Goal: Task Accomplishment & Management: Use online tool/utility

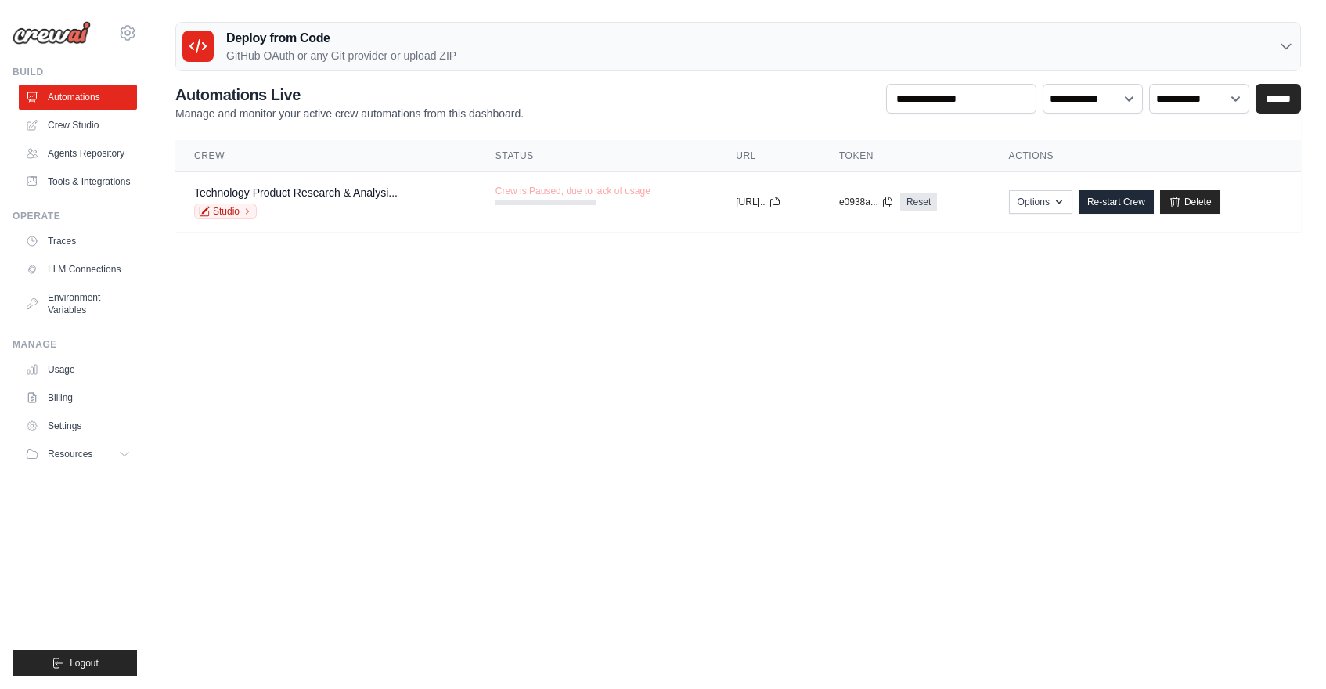
click at [487, 242] on main "Deploy from Code GitHub OAuth or any Git provider or upload ZIP GitHub OAuth An…" at bounding box center [738, 133] width 1176 height 266
click at [85, 156] on link "Agents Repository" at bounding box center [79, 153] width 118 height 25
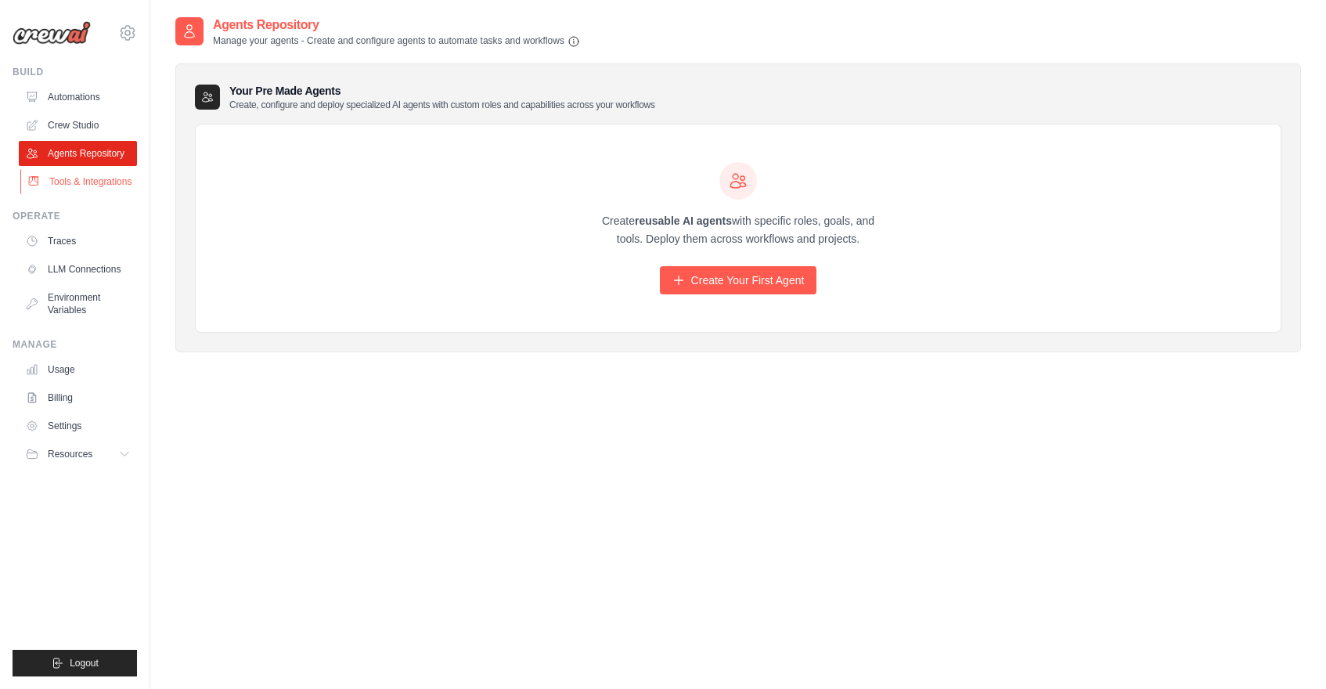
click at [88, 182] on link "Tools & Integrations" at bounding box center [79, 181] width 118 height 25
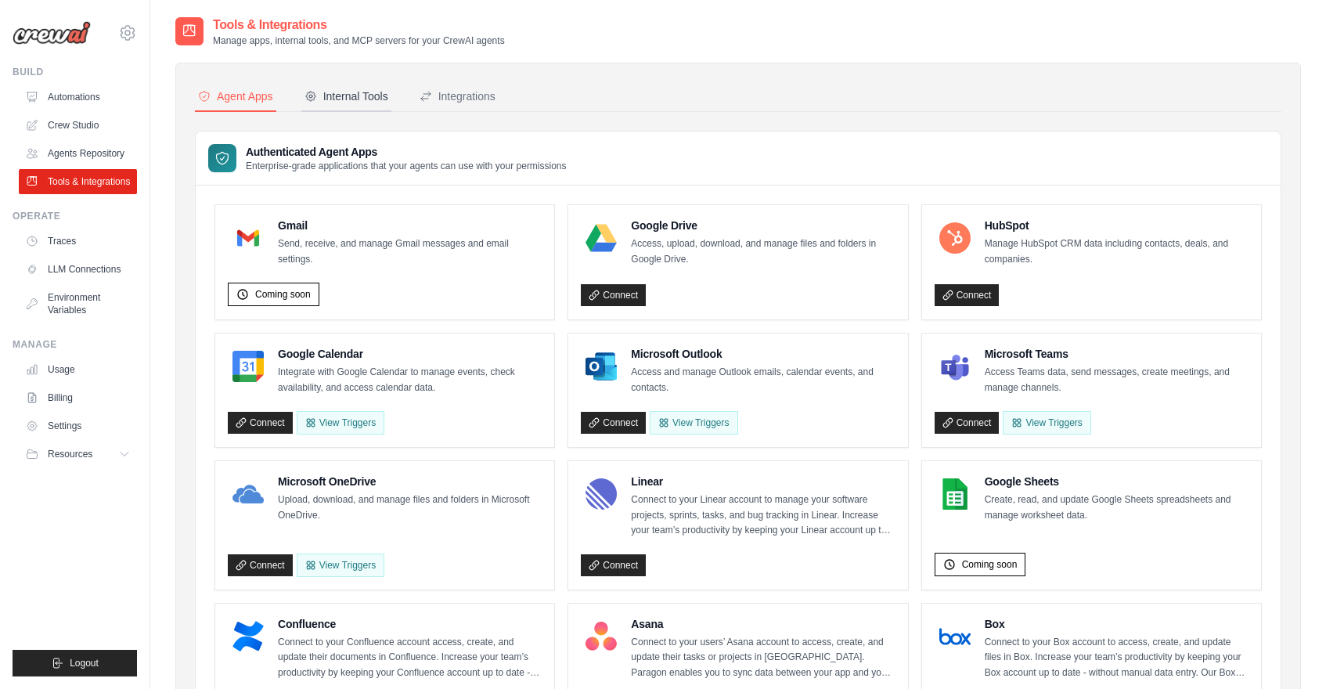
click at [359, 101] on div "Internal Tools" at bounding box center [346, 96] width 84 height 16
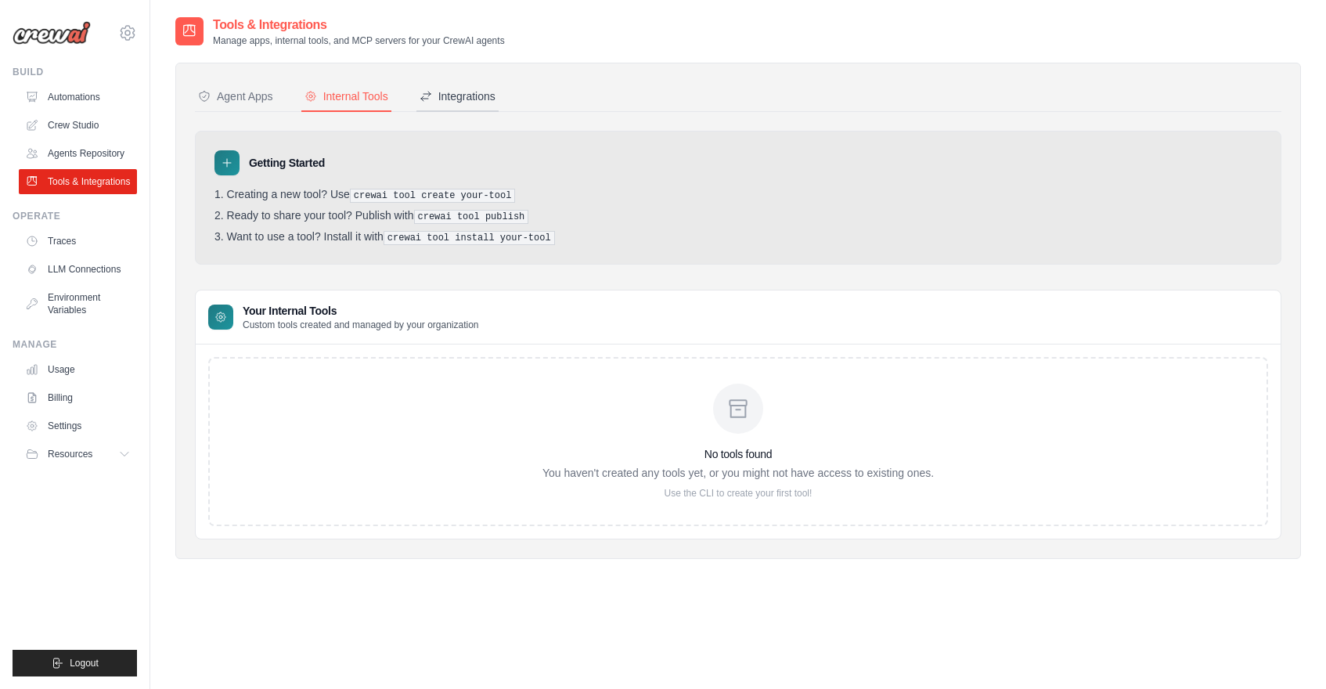
click at [480, 88] on div "Integrations" at bounding box center [458, 96] width 76 height 16
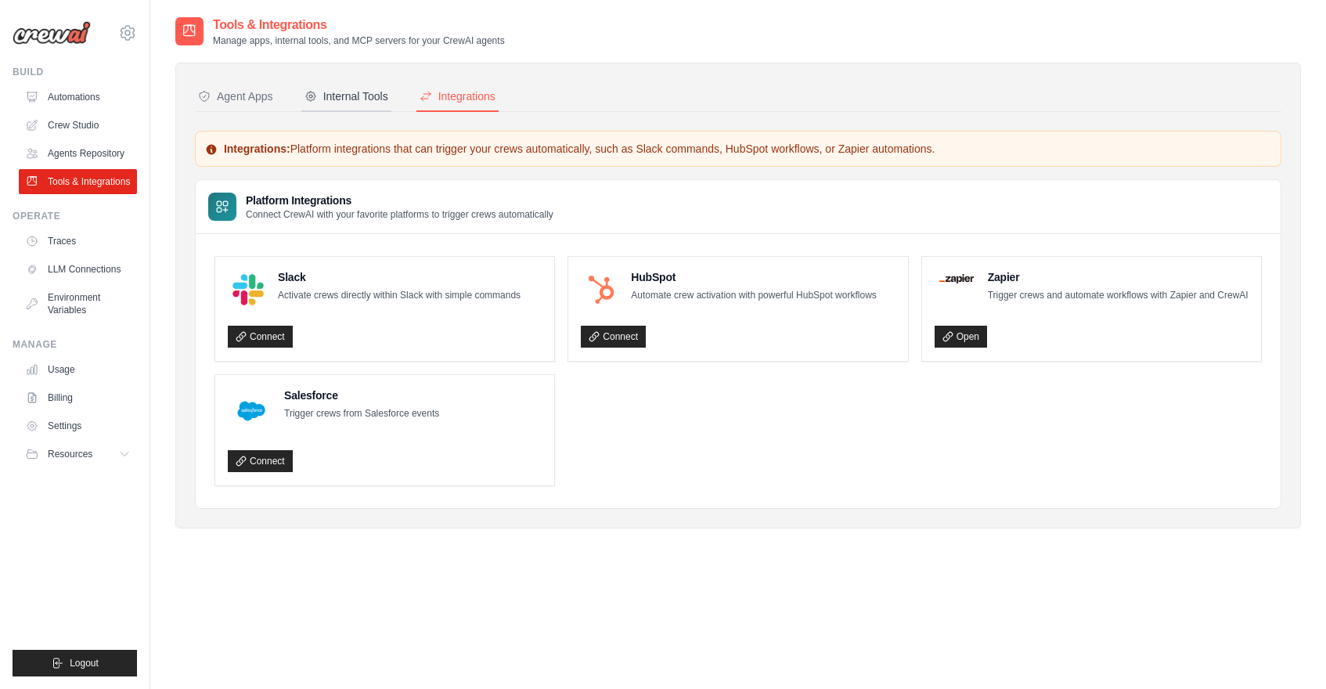
click at [353, 103] on div "Internal Tools" at bounding box center [346, 96] width 84 height 16
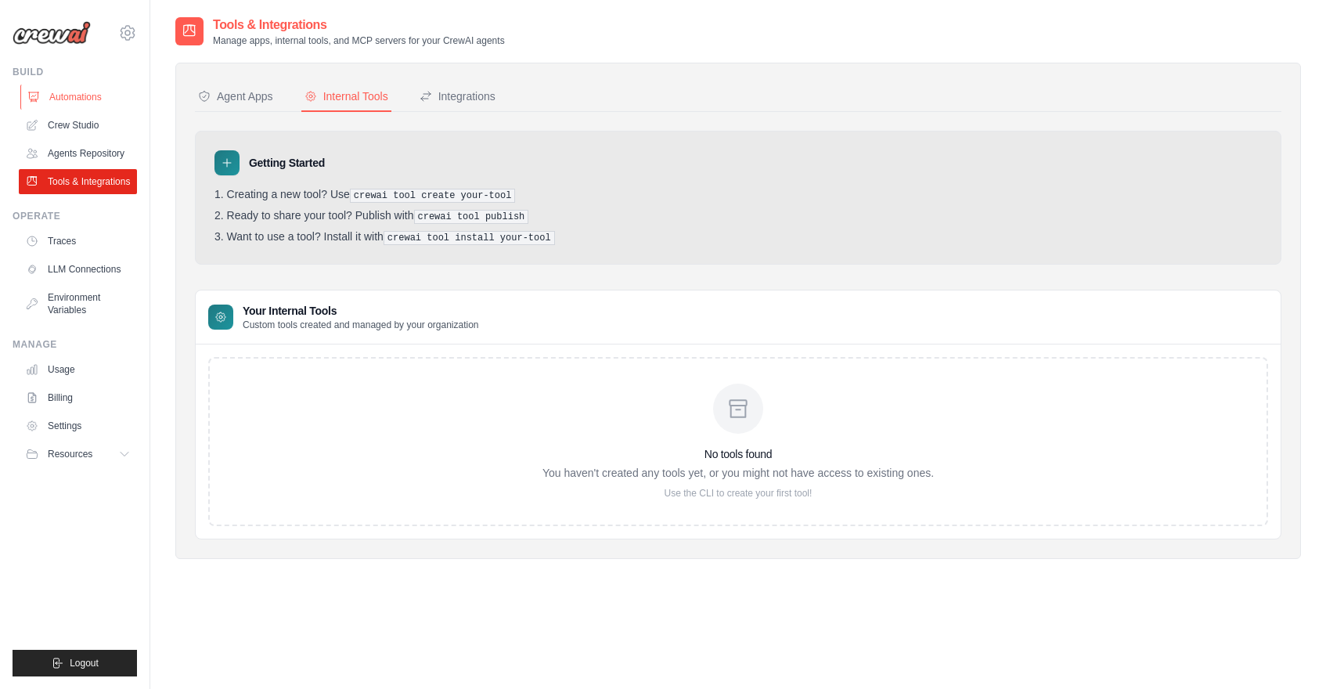
click at [74, 92] on link "Automations" at bounding box center [79, 97] width 118 height 25
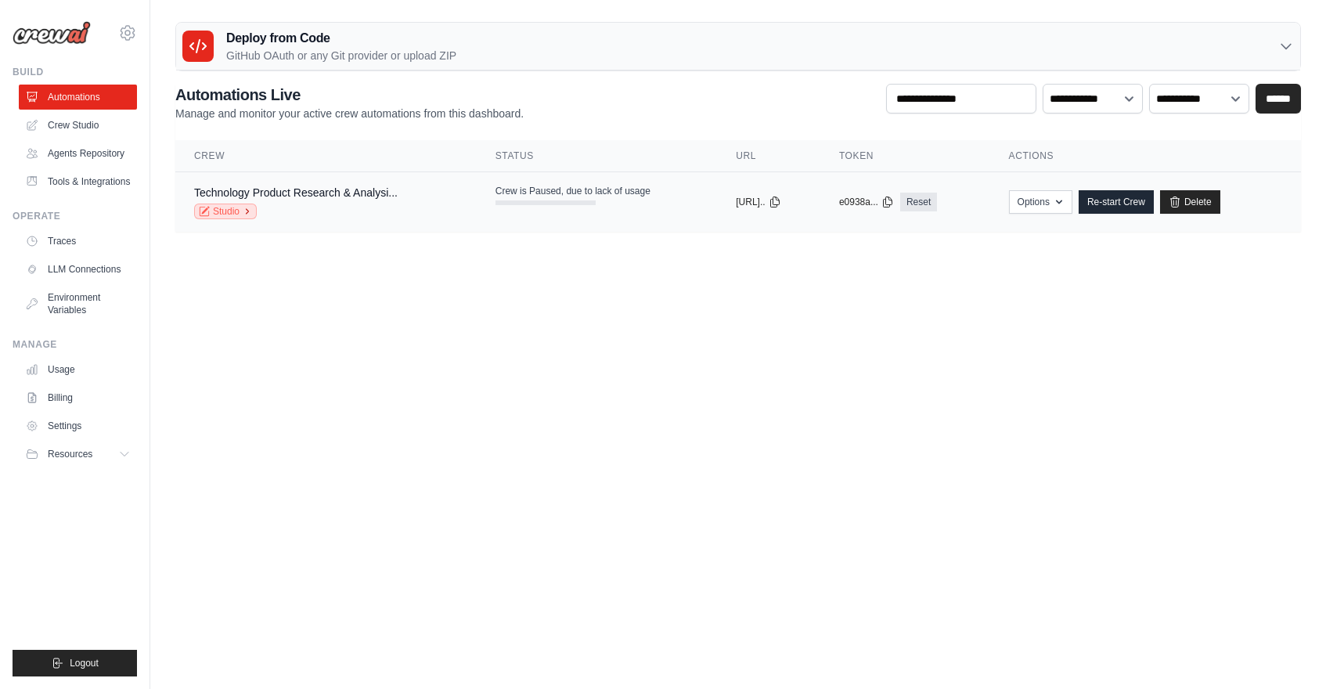
click at [233, 211] on link "Studio" at bounding box center [225, 211] width 63 height 16
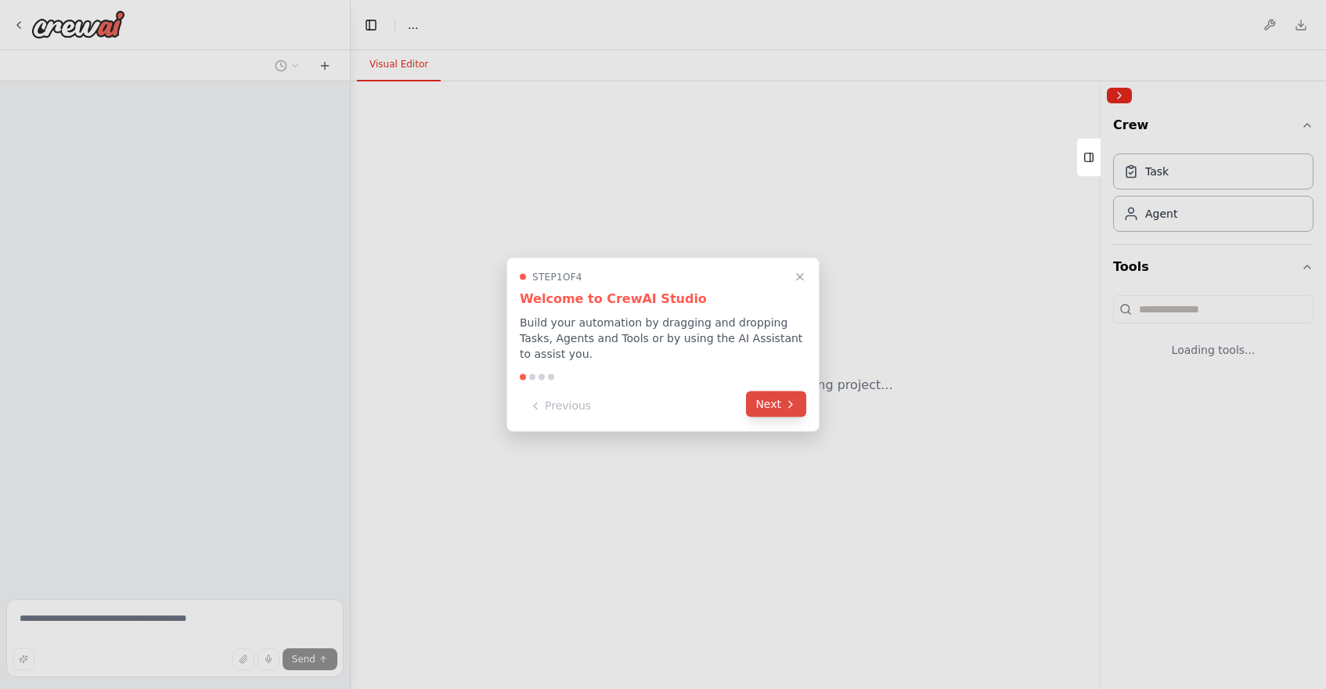
click at [784, 409] on icon at bounding box center [790, 404] width 13 height 13
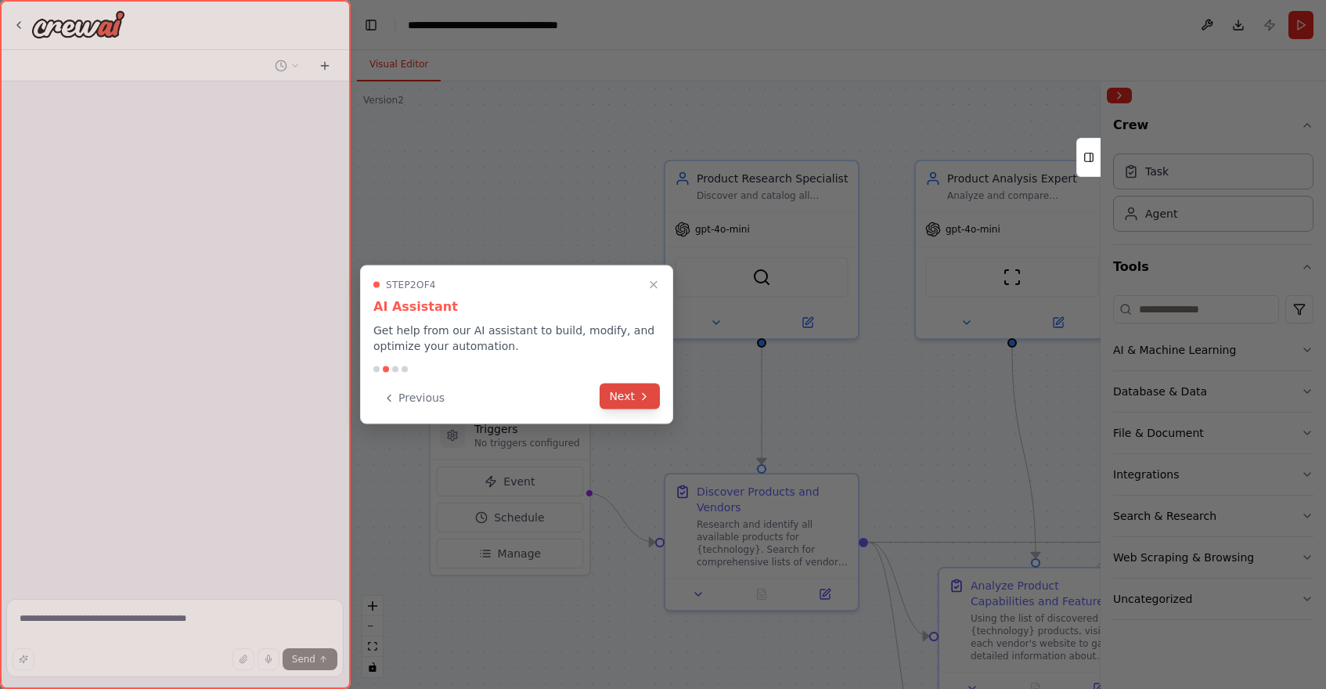
click at [629, 406] on button "Next" at bounding box center [630, 397] width 60 height 26
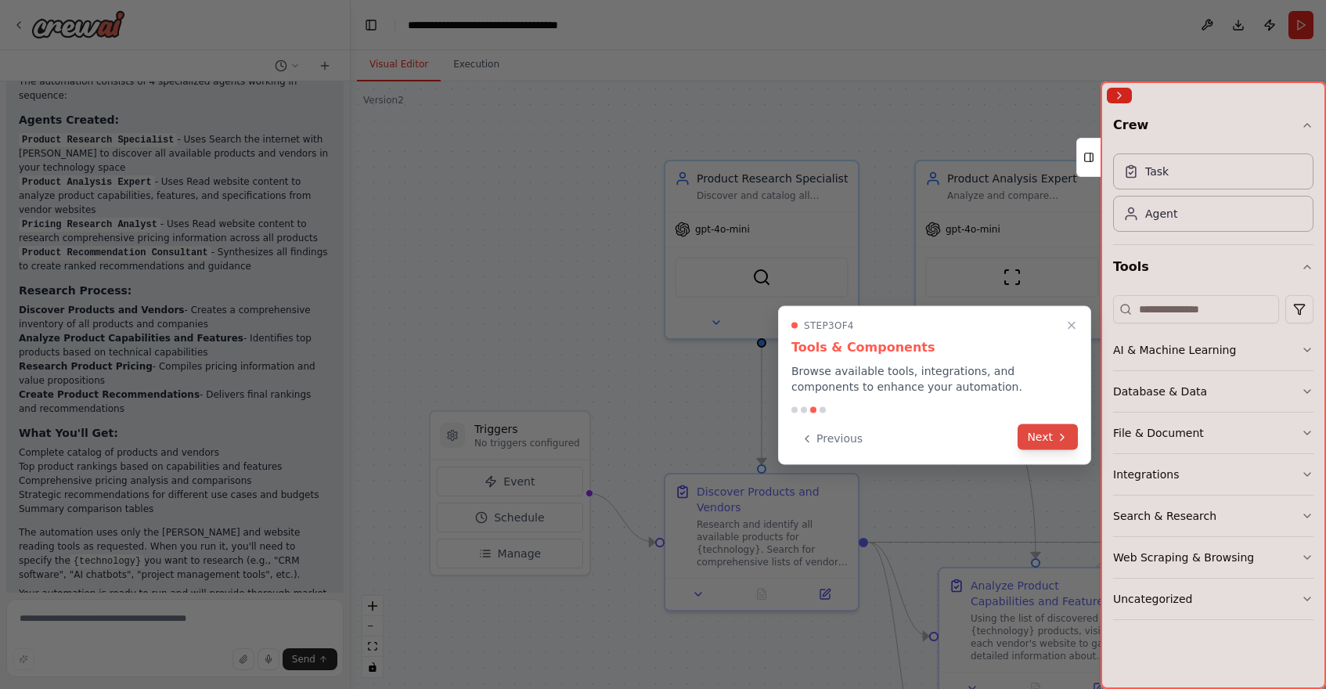
click at [1046, 445] on button "Next" at bounding box center [1047, 437] width 60 height 26
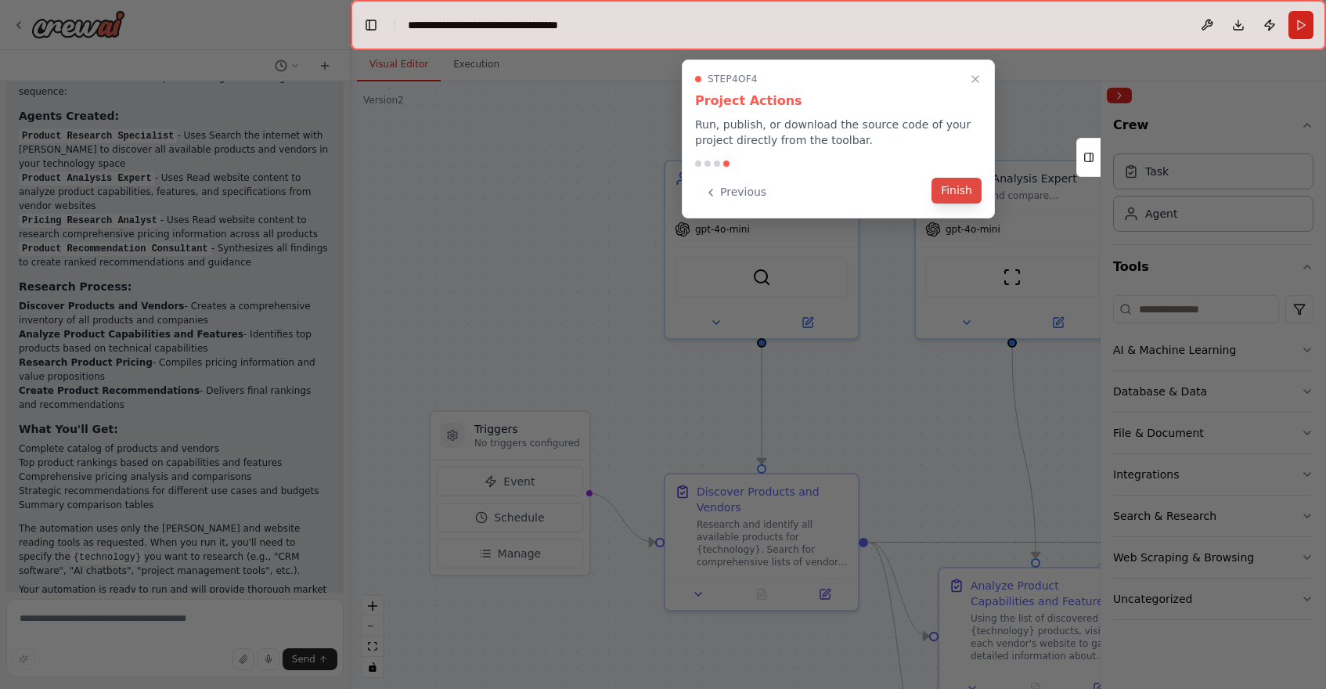
click at [963, 186] on button "Finish" at bounding box center [956, 191] width 50 height 26
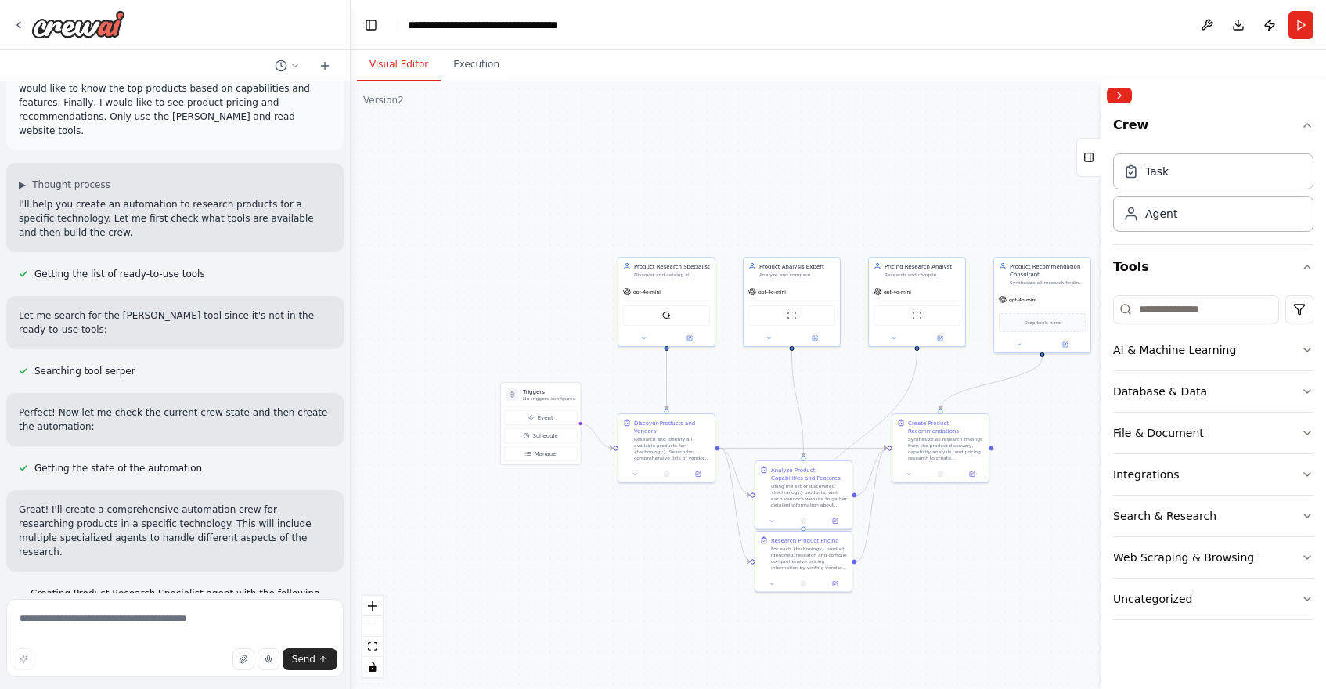
scroll to position [0, 0]
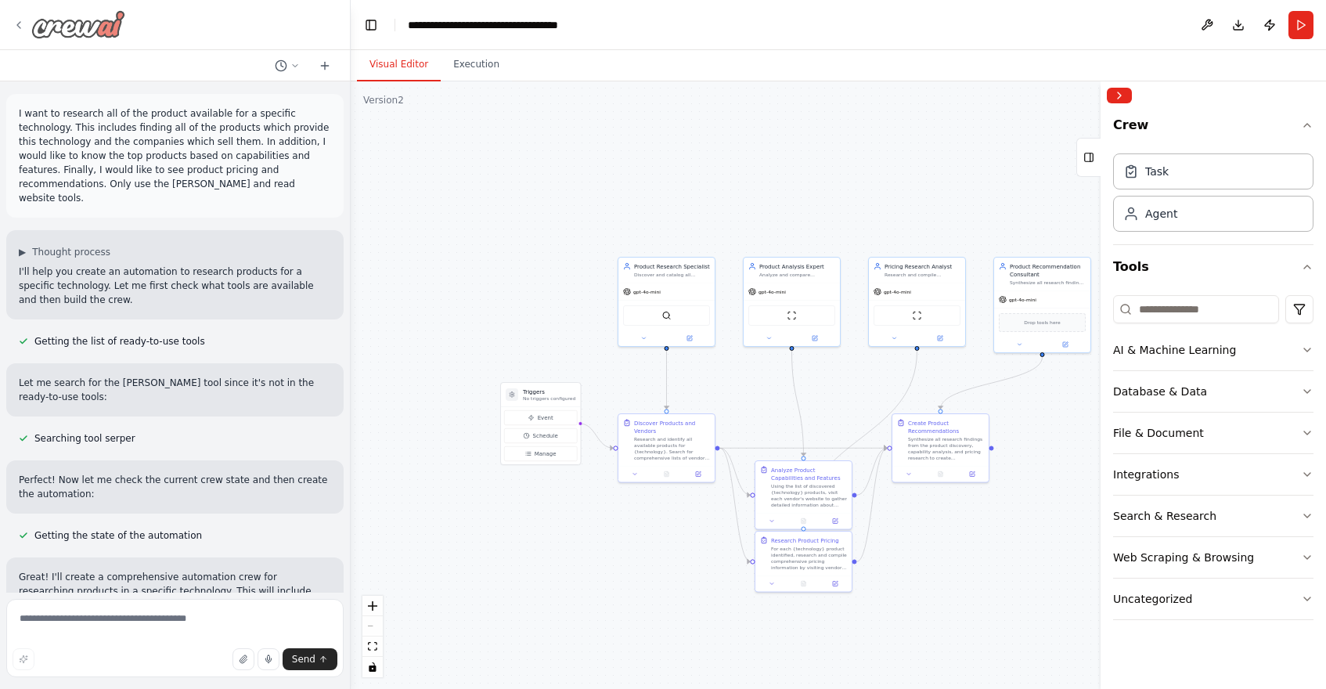
click at [18, 25] on icon at bounding box center [18, 25] width 3 height 6
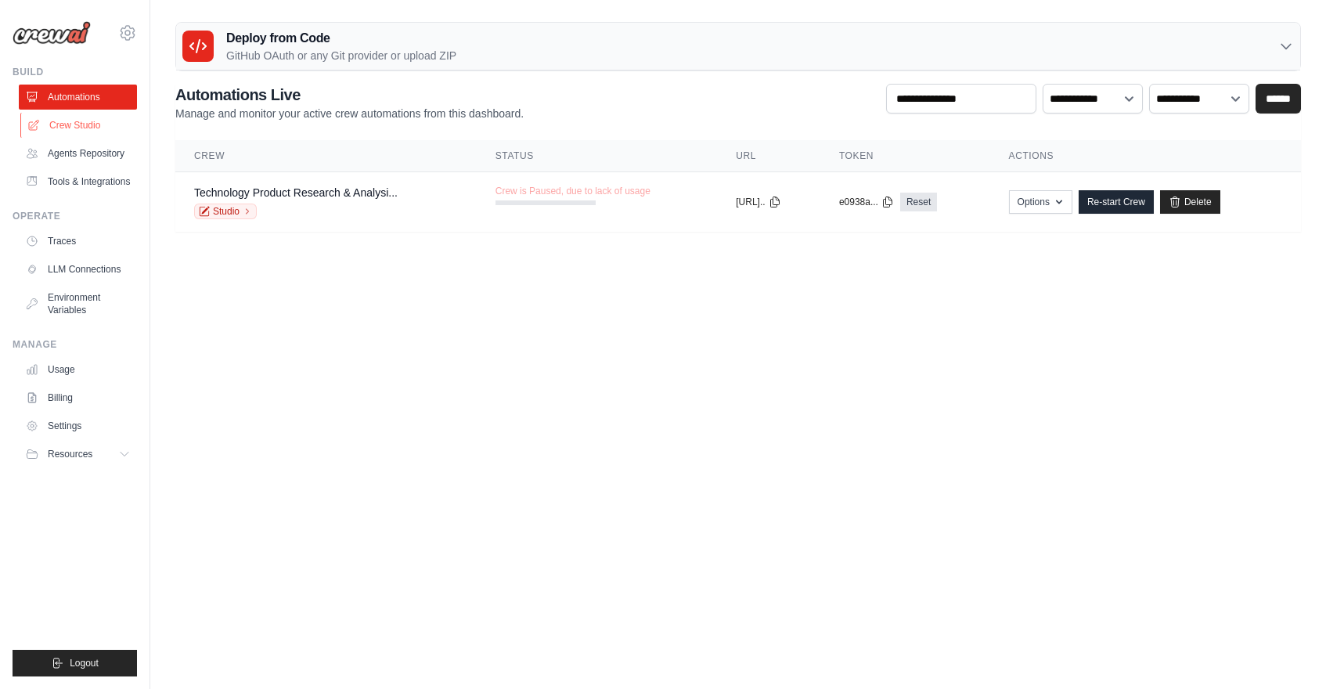
click at [57, 128] on link "Crew Studio" at bounding box center [79, 125] width 118 height 25
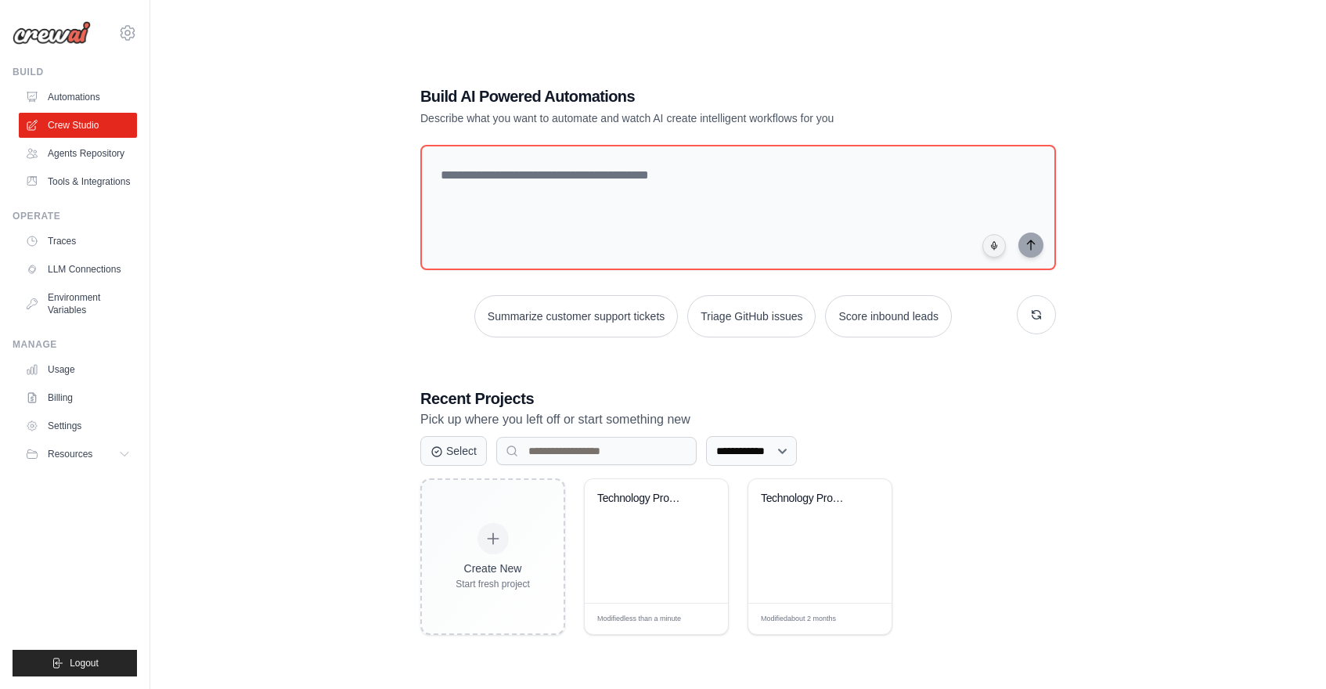
click at [77, 157] on link "Agents Repository" at bounding box center [78, 153] width 118 height 25
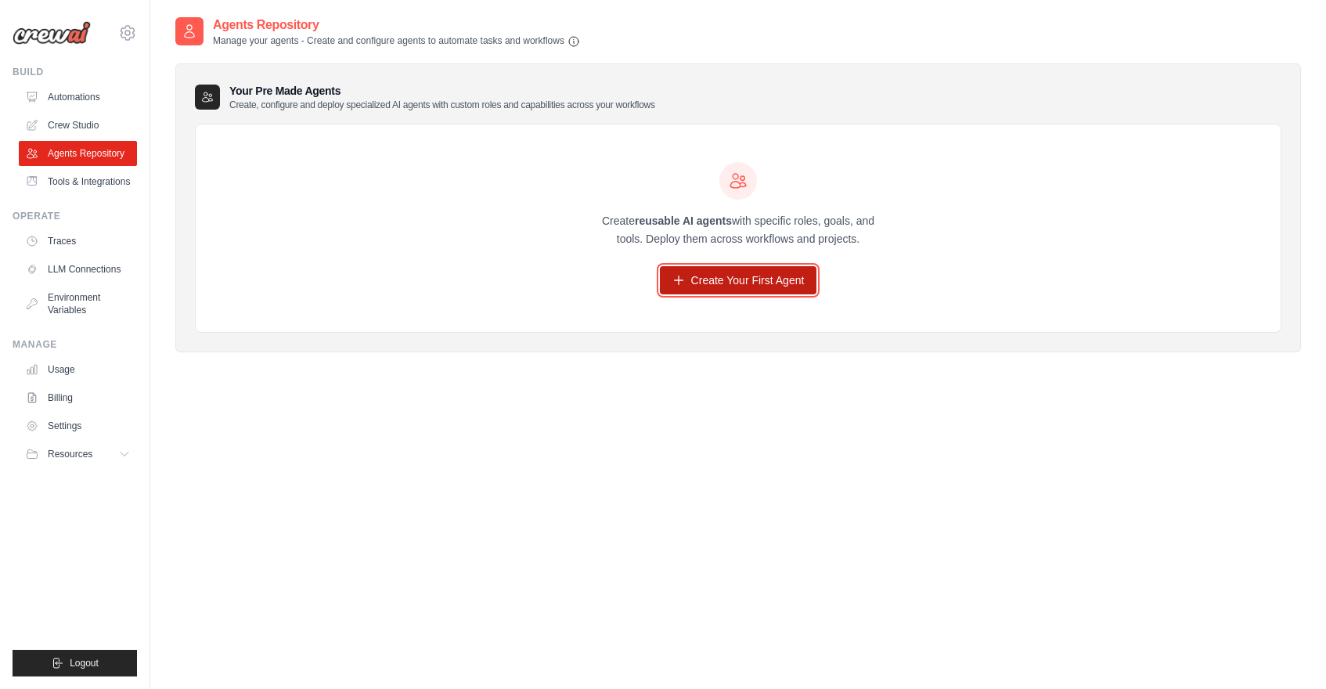
click at [722, 273] on link "Create Your First Agent" at bounding box center [738, 280] width 157 height 28
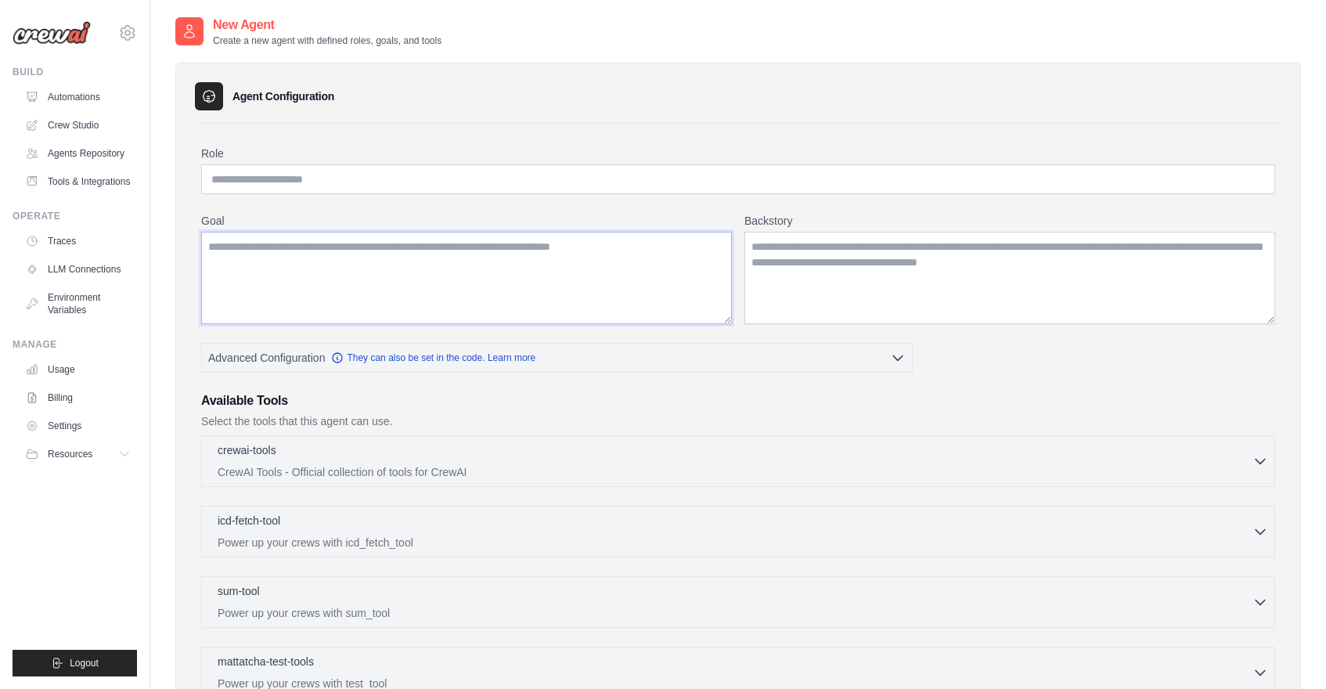
click at [430, 232] on textarea "Goal" at bounding box center [466, 278] width 531 height 92
click at [334, 178] on input "Role" at bounding box center [738, 179] width 1074 height 30
click at [85, 124] on link "Crew Studio" at bounding box center [79, 125] width 118 height 25
click at [83, 124] on link "Crew Studio" at bounding box center [79, 125] width 118 height 25
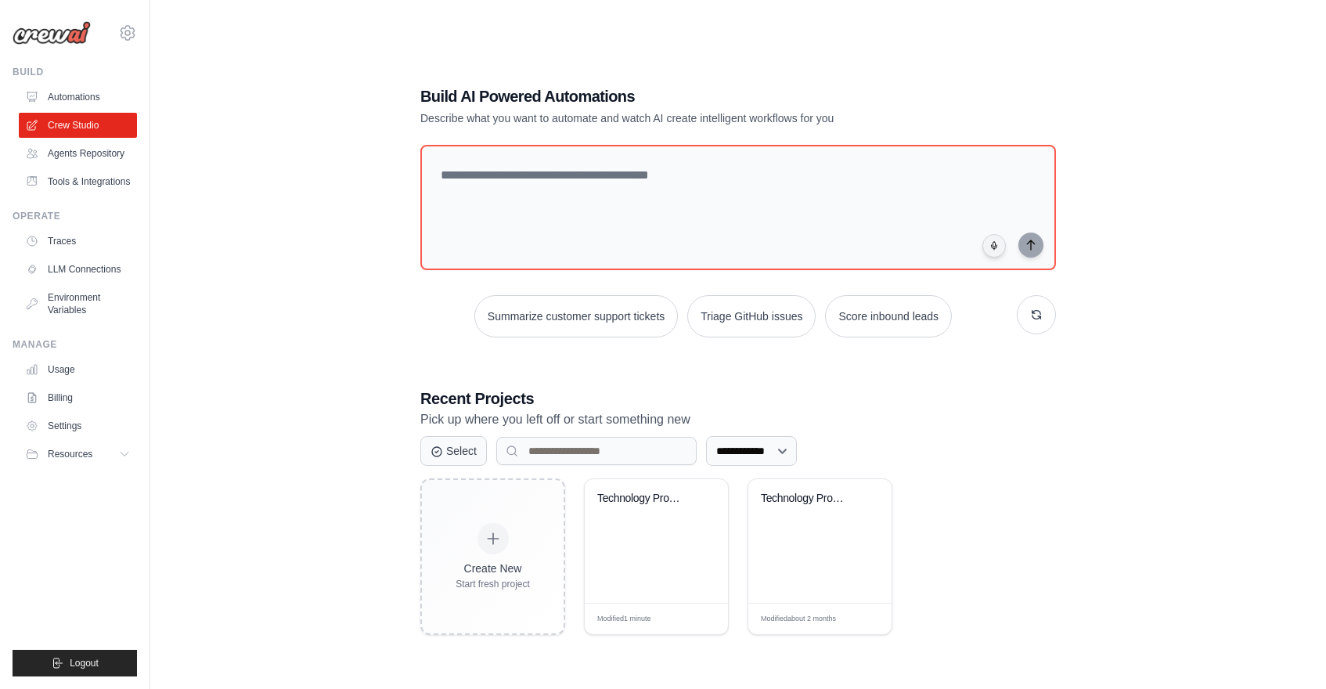
click at [83, 155] on link "Agents Repository" at bounding box center [78, 153] width 118 height 25
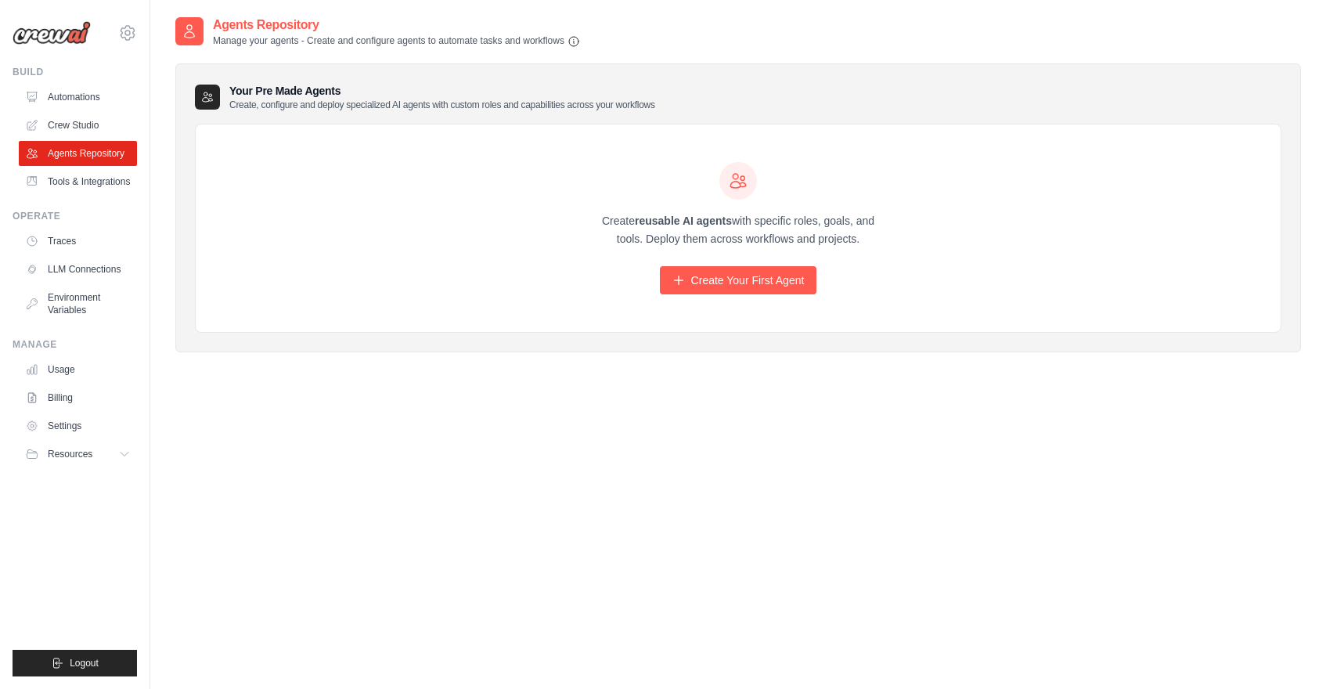
click at [83, 195] on ul "Build Automations Crew Studio Agents Repository Tools & Integrations" at bounding box center [75, 371] width 124 height 610
click at [86, 185] on link "Tools & Integrations" at bounding box center [79, 181] width 118 height 25
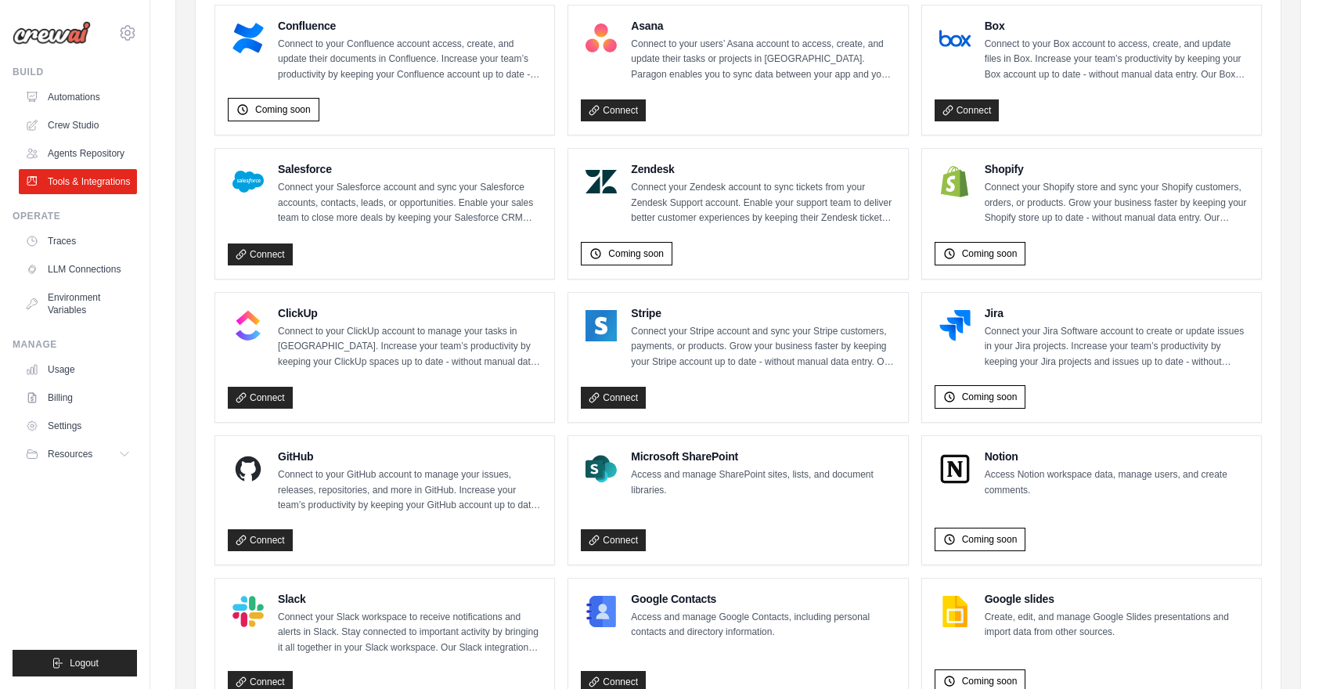
scroll to position [821, 0]
